Goal: Transaction & Acquisition: Download file/media

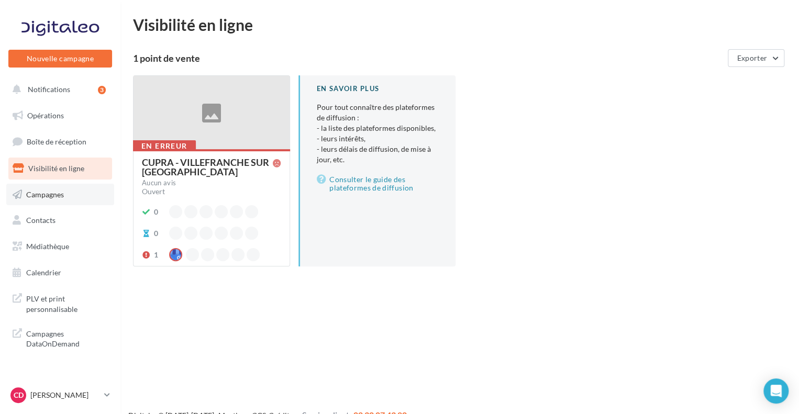
click at [68, 192] on link "Campagnes" at bounding box center [60, 195] width 108 height 22
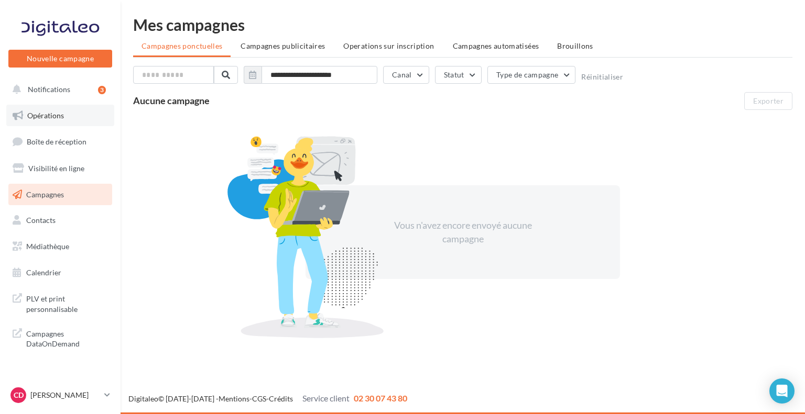
click at [73, 123] on link "Opérations" at bounding box center [60, 116] width 108 height 22
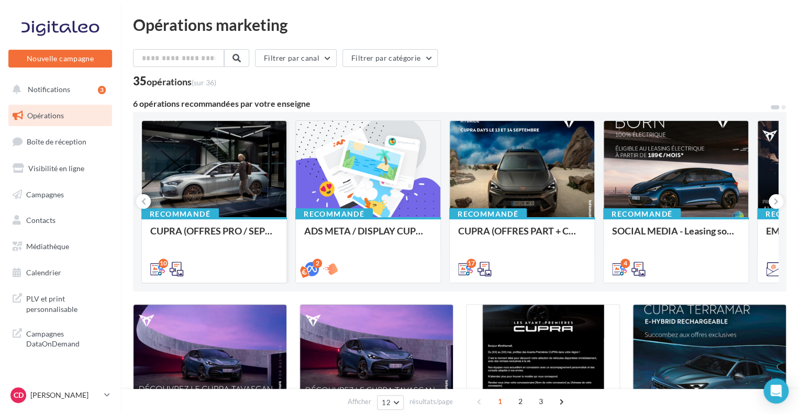
click at [196, 196] on div at bounding box center [214, 169] width 145 height 97
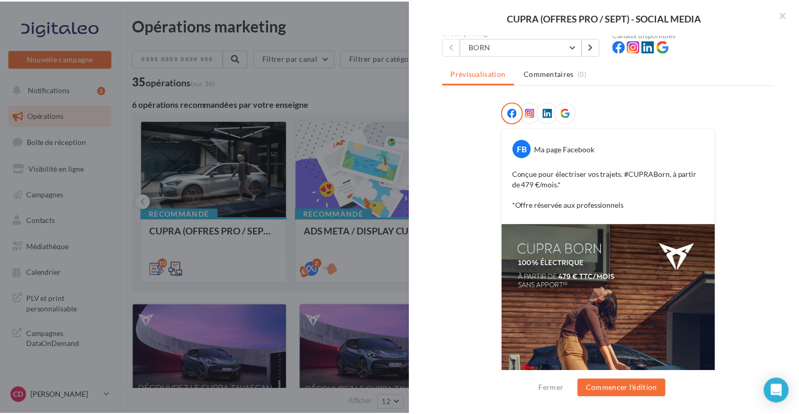
scroll to position [21, 0]
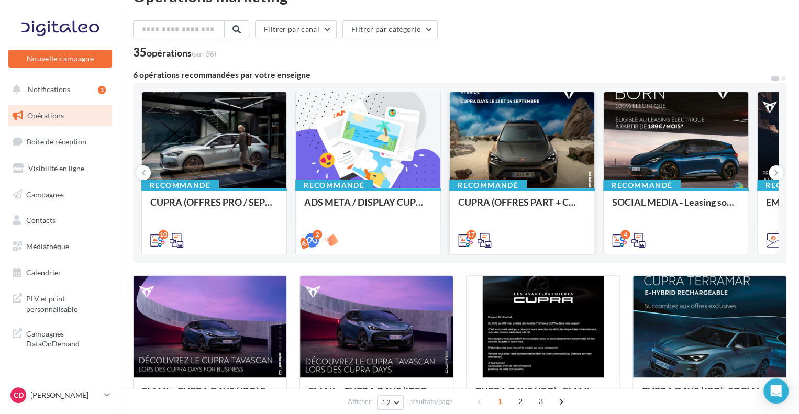
scroll to position [52, 0]
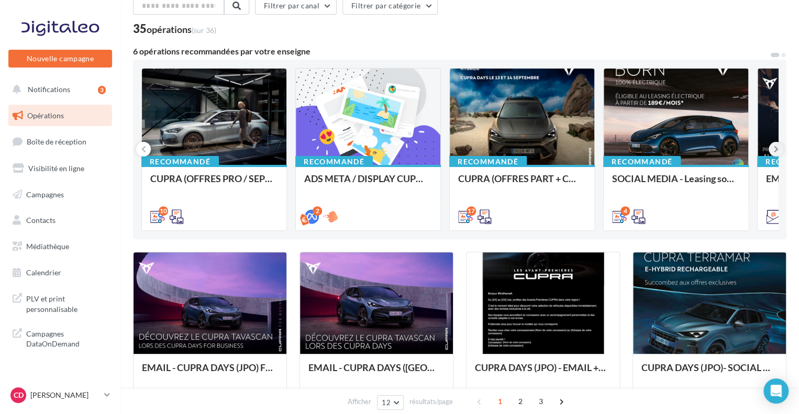
click at [777, 152] on icon at bounding box center [776, 149] width 5 height 10
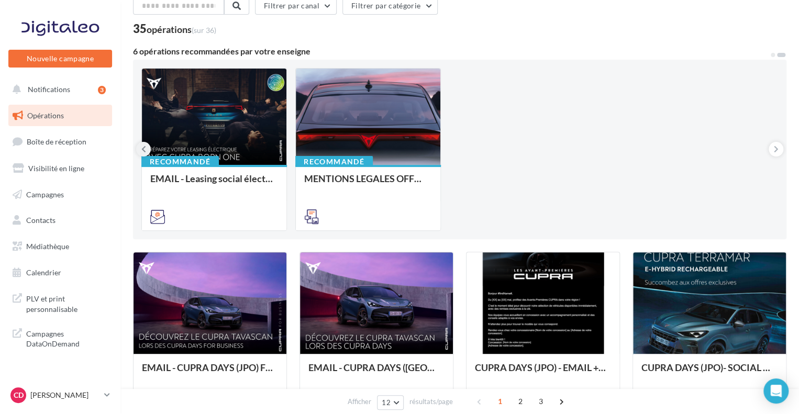
click at [147, 145] on button at bounding box center [143, 149] width 15 height 15
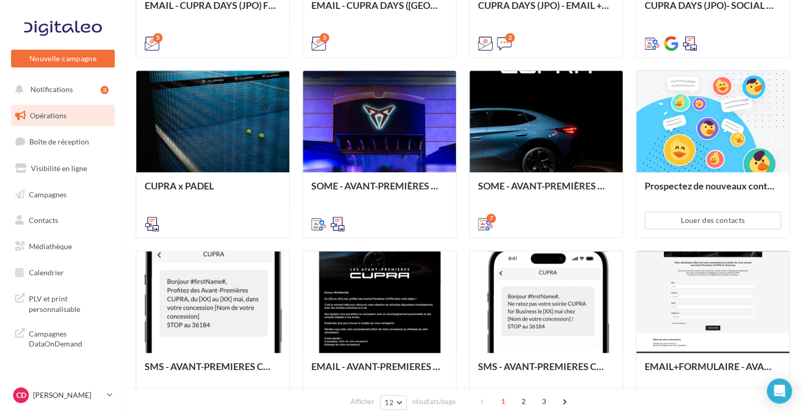
scroll to position [419, 0]
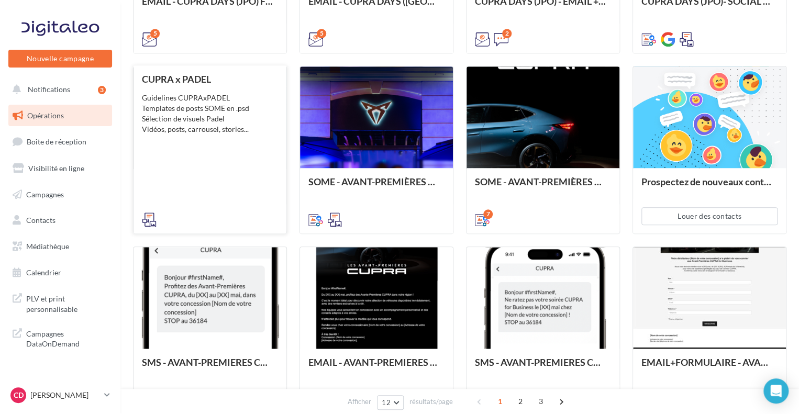
click at [211, 176] on div "CUPRA x PADEL Guidelines CUPRAxPADEL Templates de posts SOME en .psd Sélection …" at bounding box center [210, 149] width 136 height 150
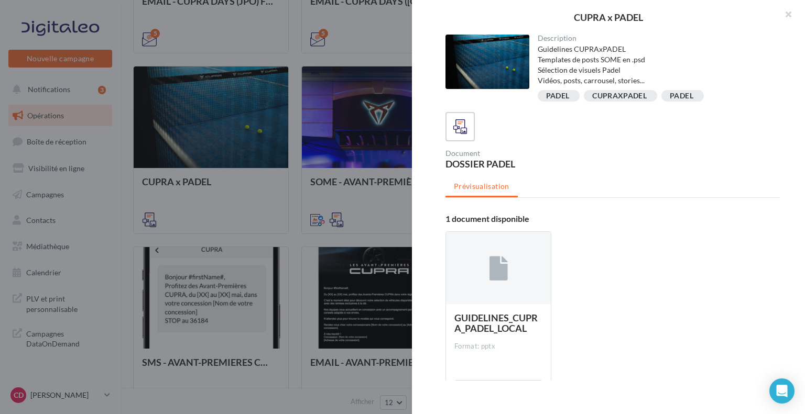
click at [509, 310] on div "GUIDELINES_CUPRA_PADEL_LOCAL Format: pptx" at bounding box center [498, 354] width 105 height 101
click at [492, 278] on icon at bounding box center [498, 269] width 18 height 24
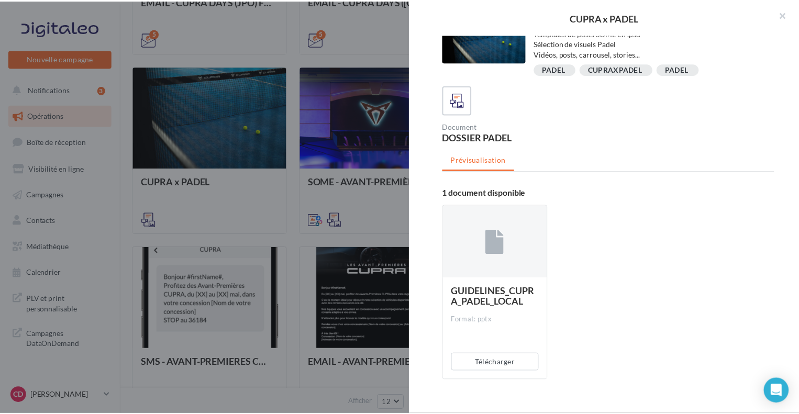
scroll to position [42, 0]
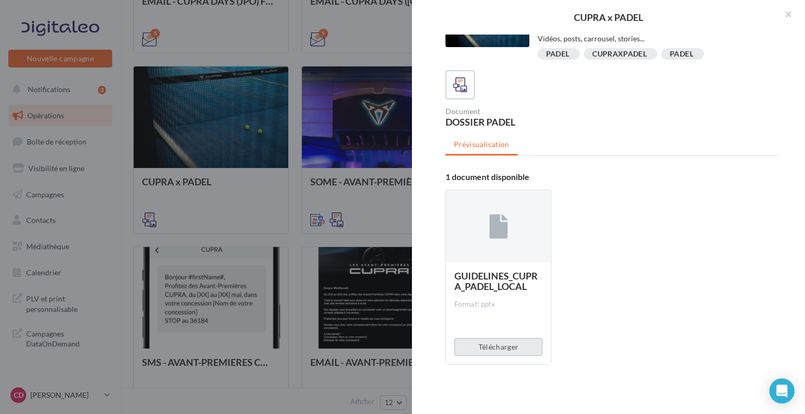
click at [487, 347] on button "Télécharger" at bounding box center [498, 347] width 88 height 18
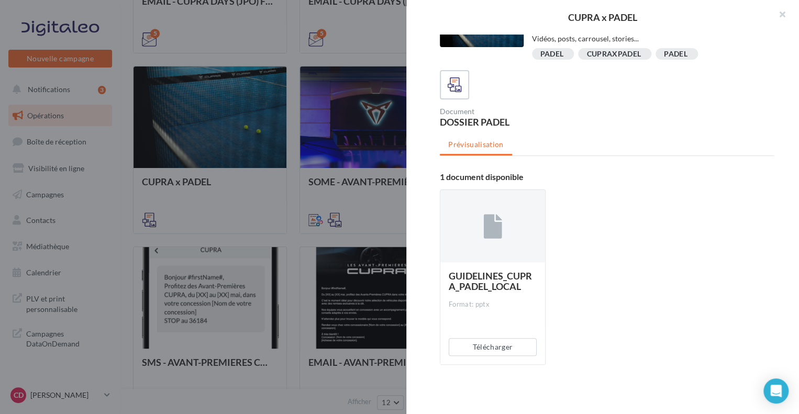
click at [340, 59] on div at bounding box center [399, 207] width 799 height 414
